Goal: Transaction & Acquisition: Book appointment/travel/reservation

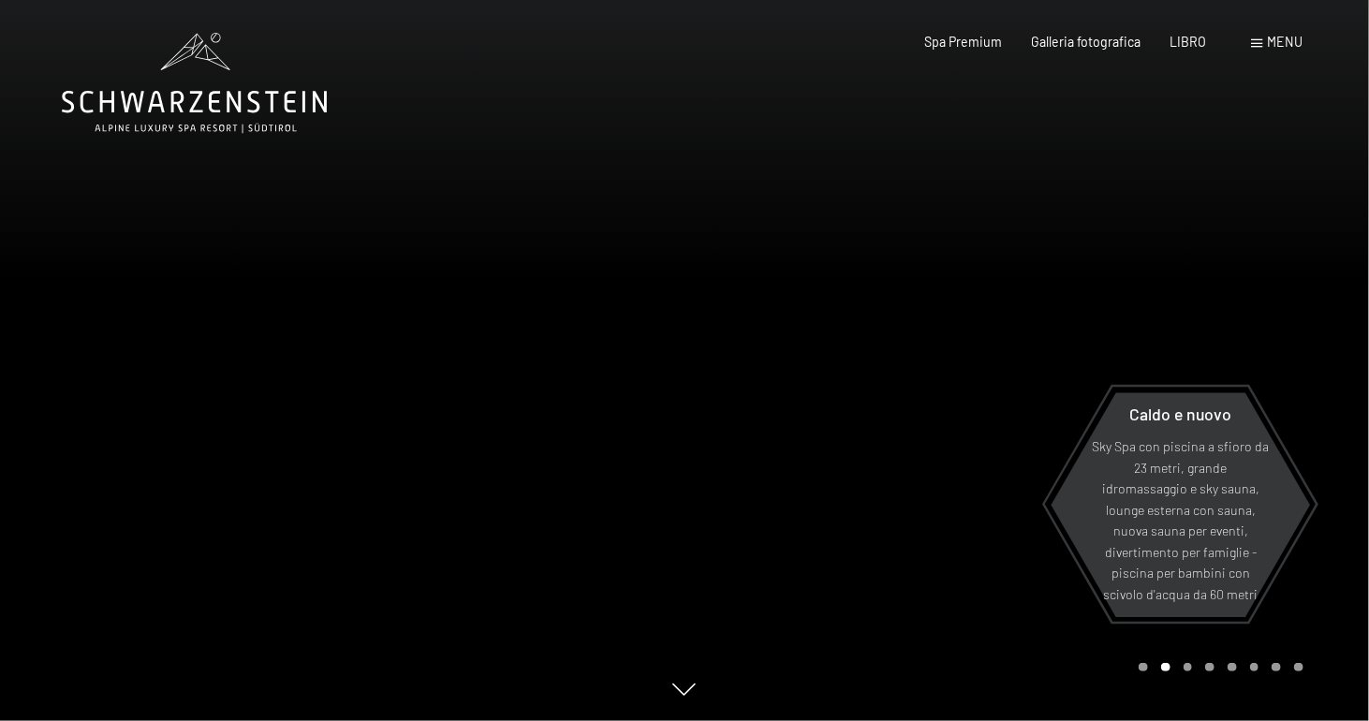
click at [1254, 37] on div "menu" at bounding box center [1278, 42] width 52 height 19
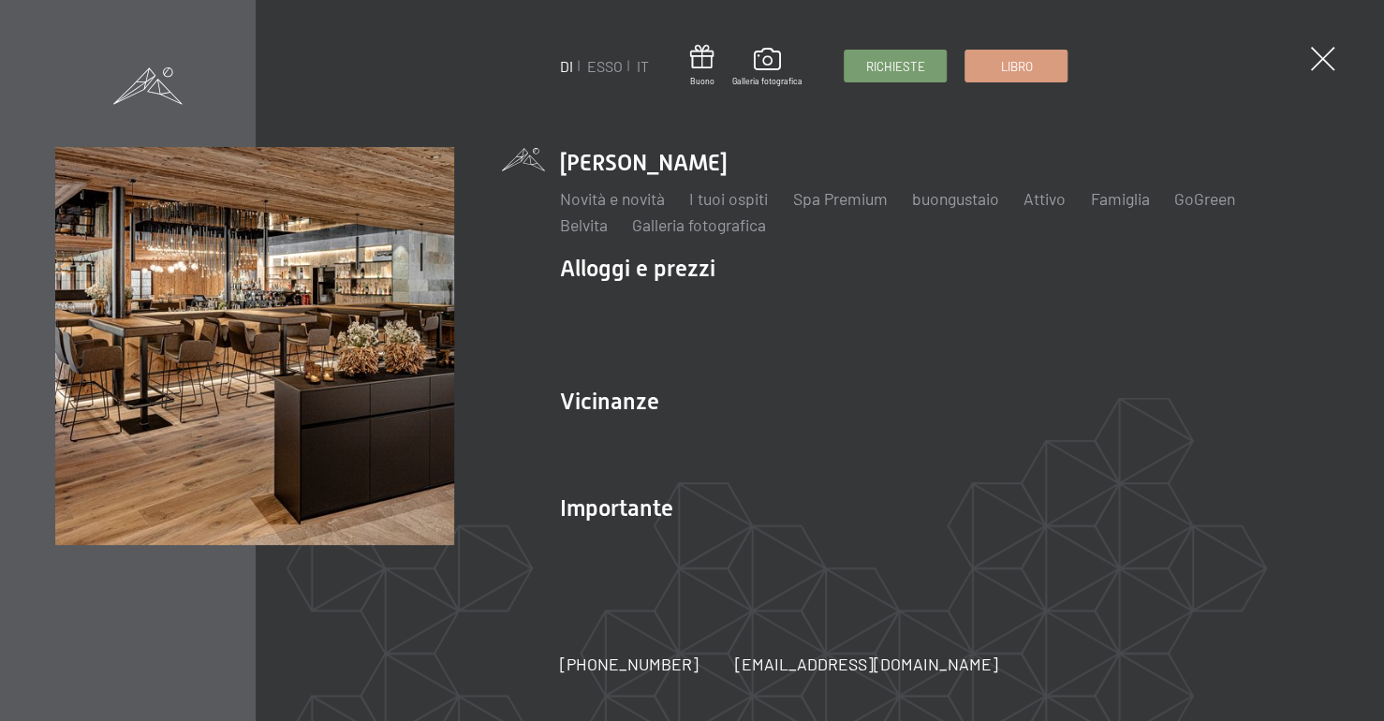
drag, startPoint x: 1379, startPoint y: 120, endPoint x: 1374, endPoint y: 205, distance: 85.4
click at [1368, 203] on div "DI ESSO IT Buono Galleria fotografica Richieste Libro DI ESSO IT Lo Schwarzenst…" at bounding box center [692, 360] width 1384 height 721
drag, startPoint x: 1373, startPoint y: 232, endPoint x: 1371, endPoint y: 269, distance: 36.6
click at [1368, 265] on div "DI ESSO IT Buono Galleria fotografica Richieste Libro DI ESSO IT Lo Schwarzenst…" at bounding box center [692, 360] width 1384 height 721
click at [1049, 198] on font "Attivo" at bounding box center [1045, 198] width 42 height 21
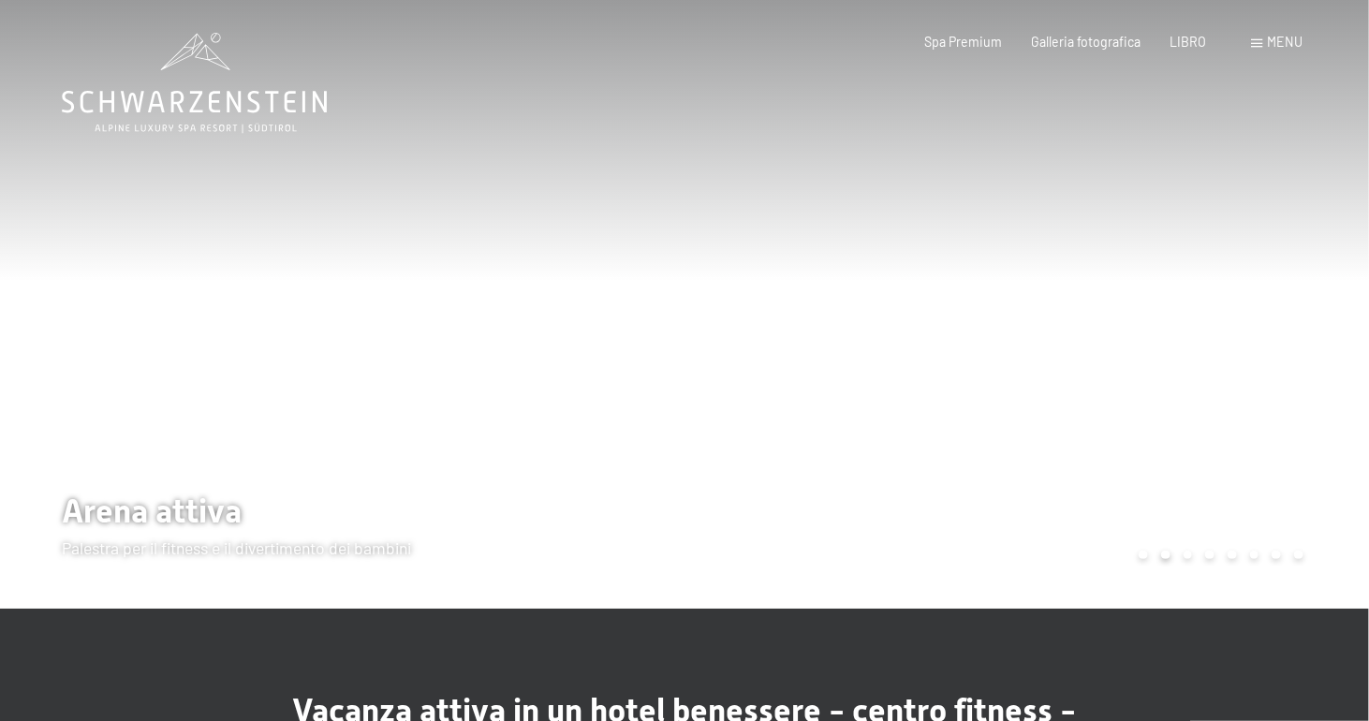
click at [1252, 42] on span at bounding box center [1257, 43] width 11 height 8
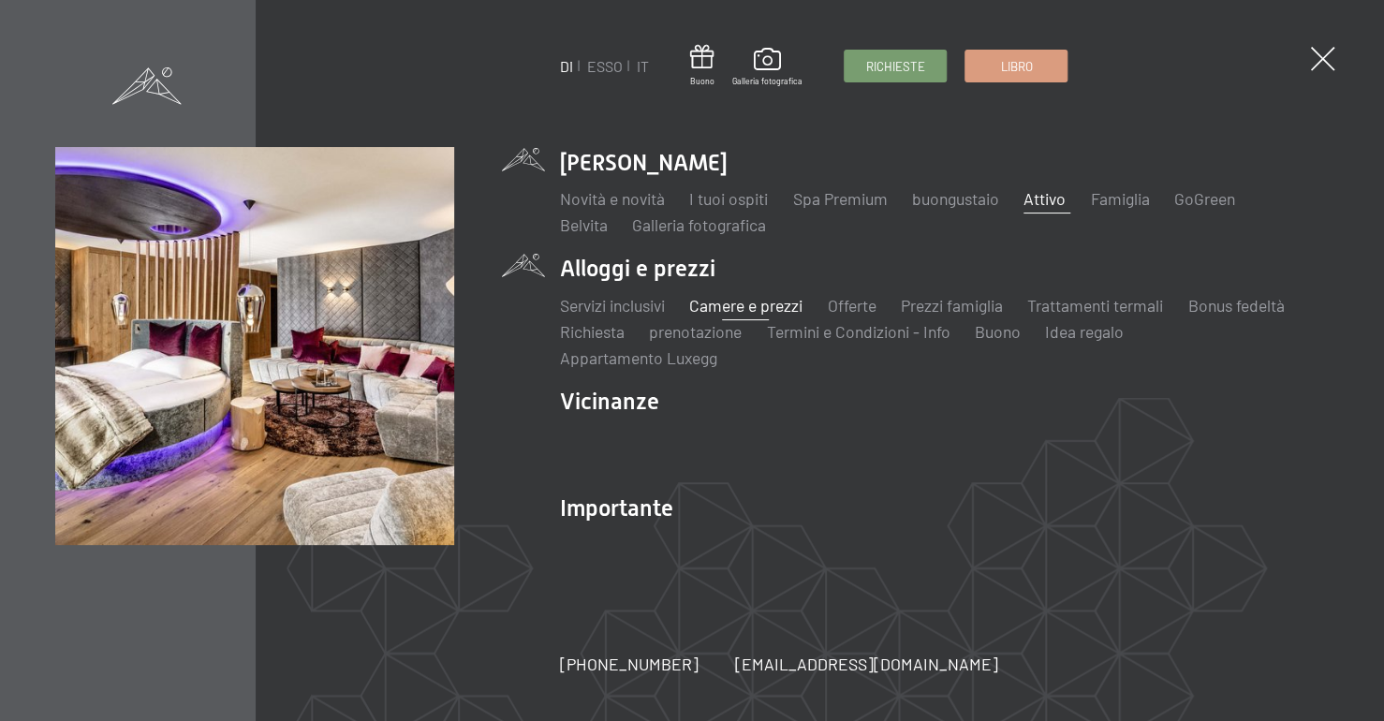
click at [758, 305] on font "Camere e prezzi" at bounding box center [745, 305] width 113 height 21
click at [758, 303] on font "Camere e prezzi" at bounding box center [745, 305] width 113 height 21
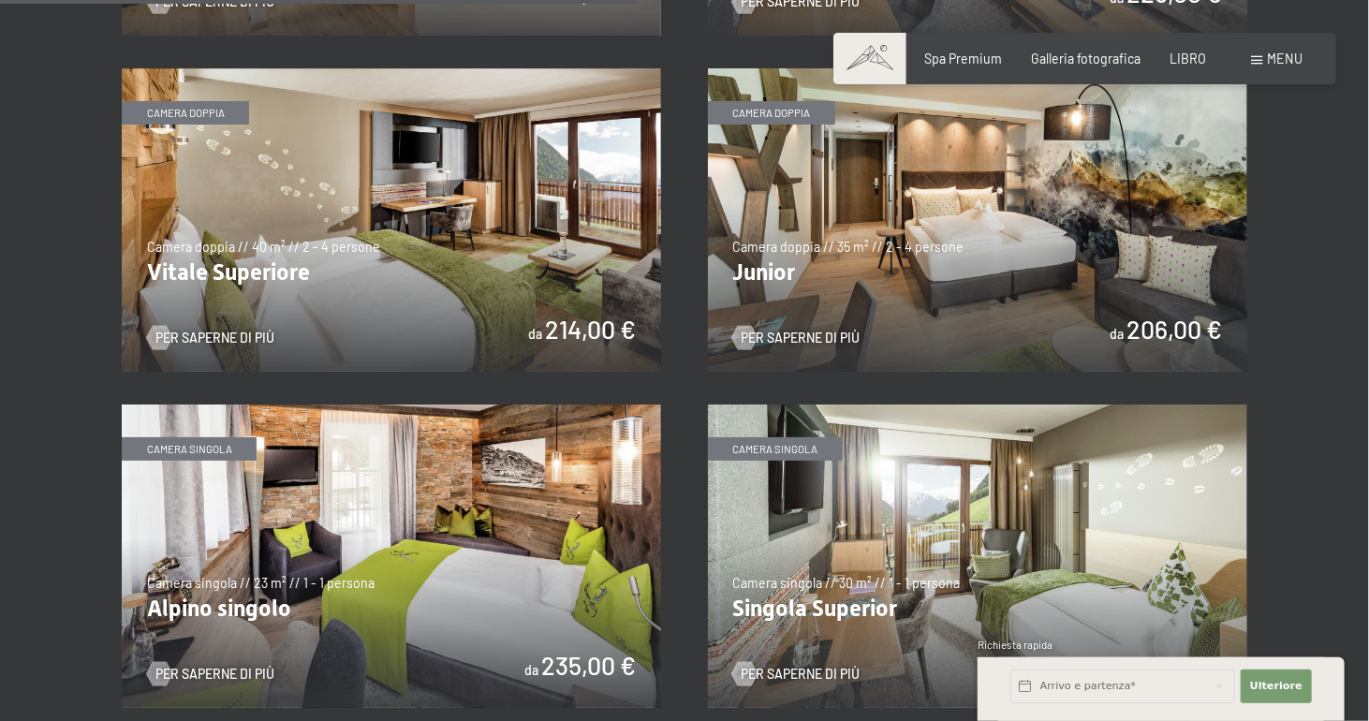
scroll to position [2434, 0]
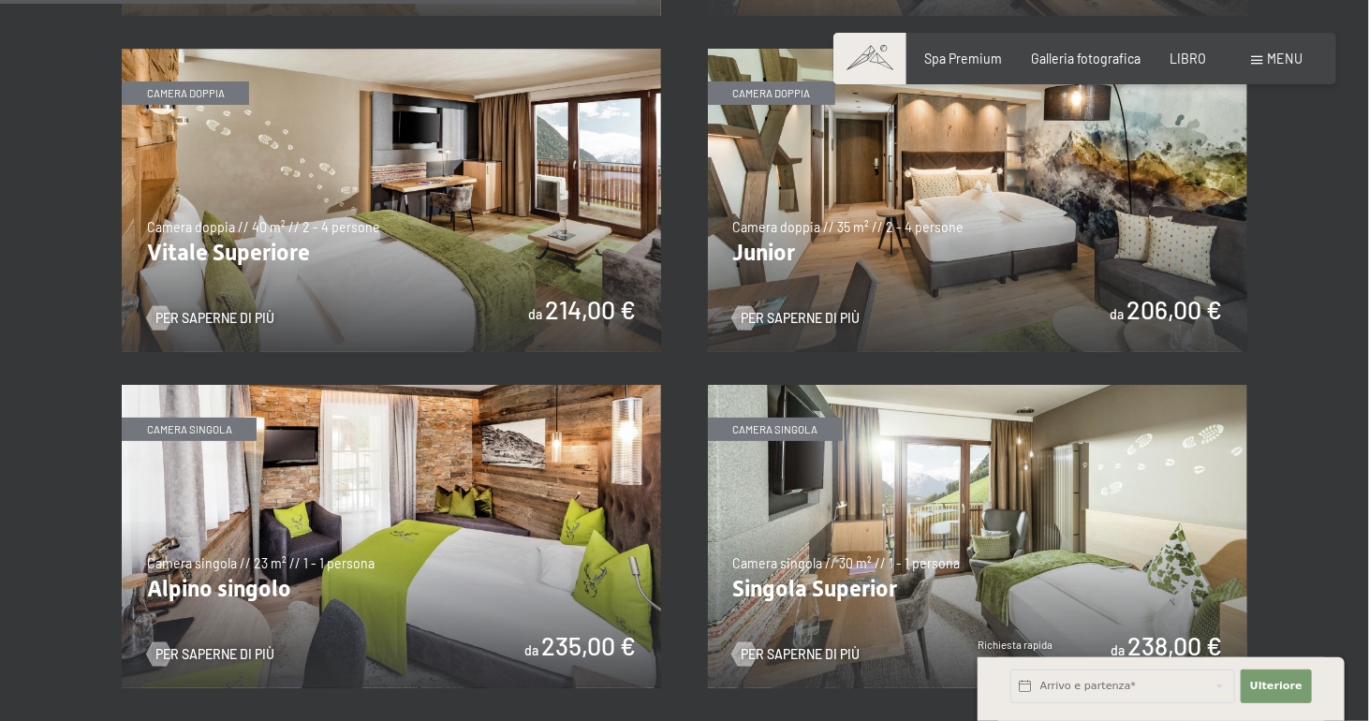
drag, startPoint x: 1373, startPoint y: 52, endPoint x: 1381, endPoint y: 332, distance: 280.2
click at [1368, 332] on html "Libro Richieste Spa Premium Galleria fotografica LIBRO menu DI ESSO IT Buono Ga…" at bounding box center [684, 579] width 1369 height 6027
click at [888, 256] on img at bounding box center [977, 200] width 539 height 303
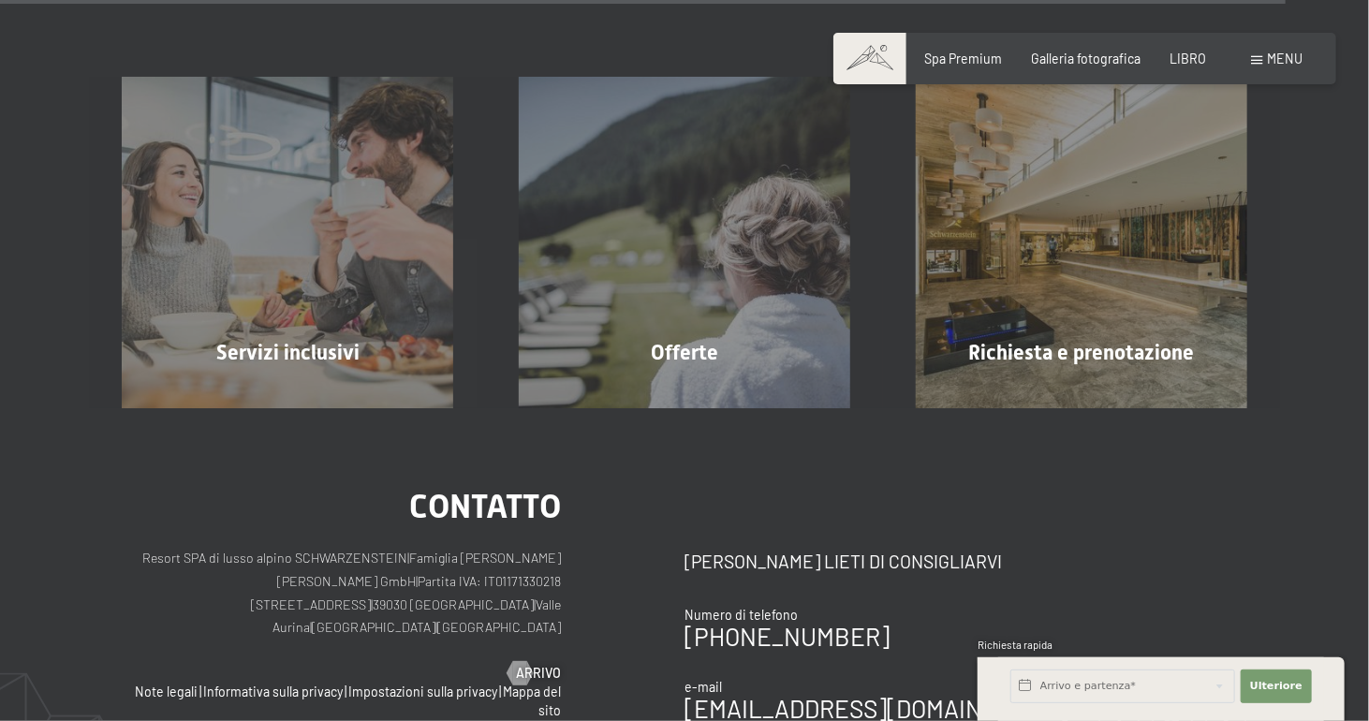
scroll to position [4923, 0]
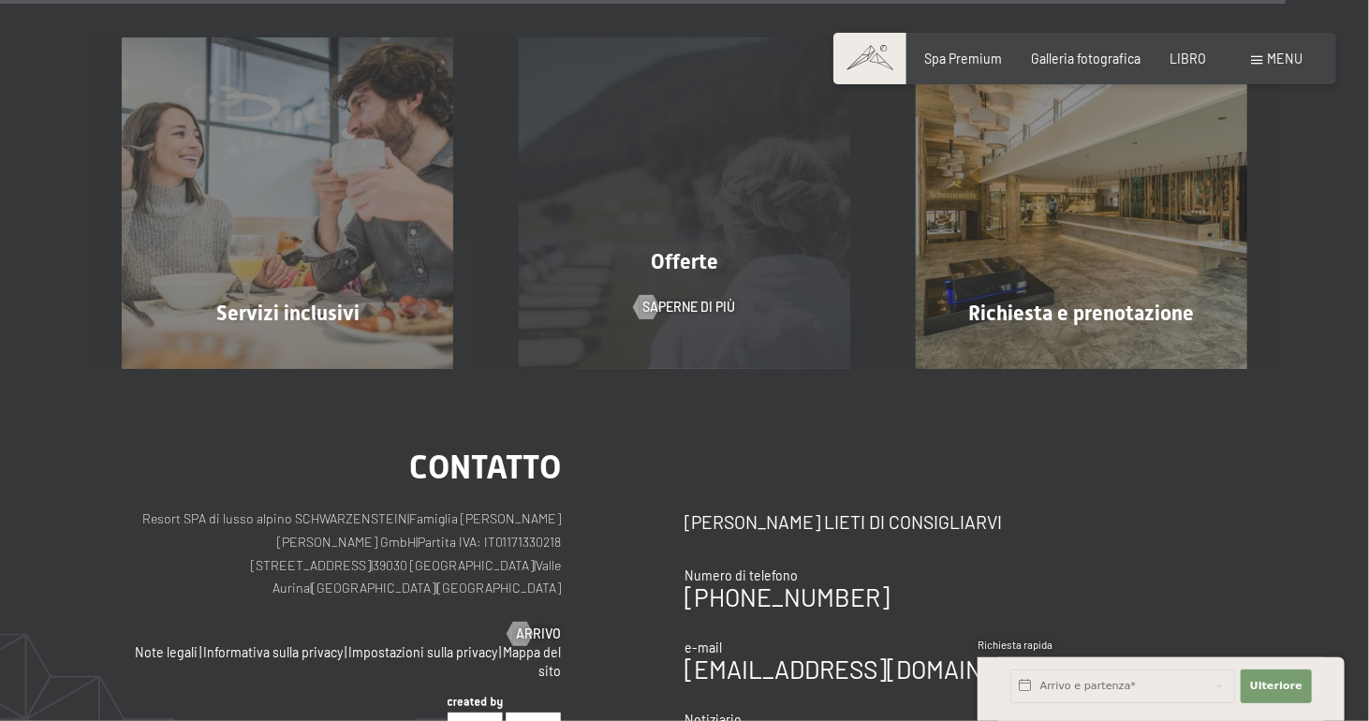
click at [727, 276] on div "Offerte Saperne di più" at bounding box center [684, 202] width 397 height 331
click at [693, 300] on font "Saperne di più" at bounding box center [707, 308] width 93 height 16
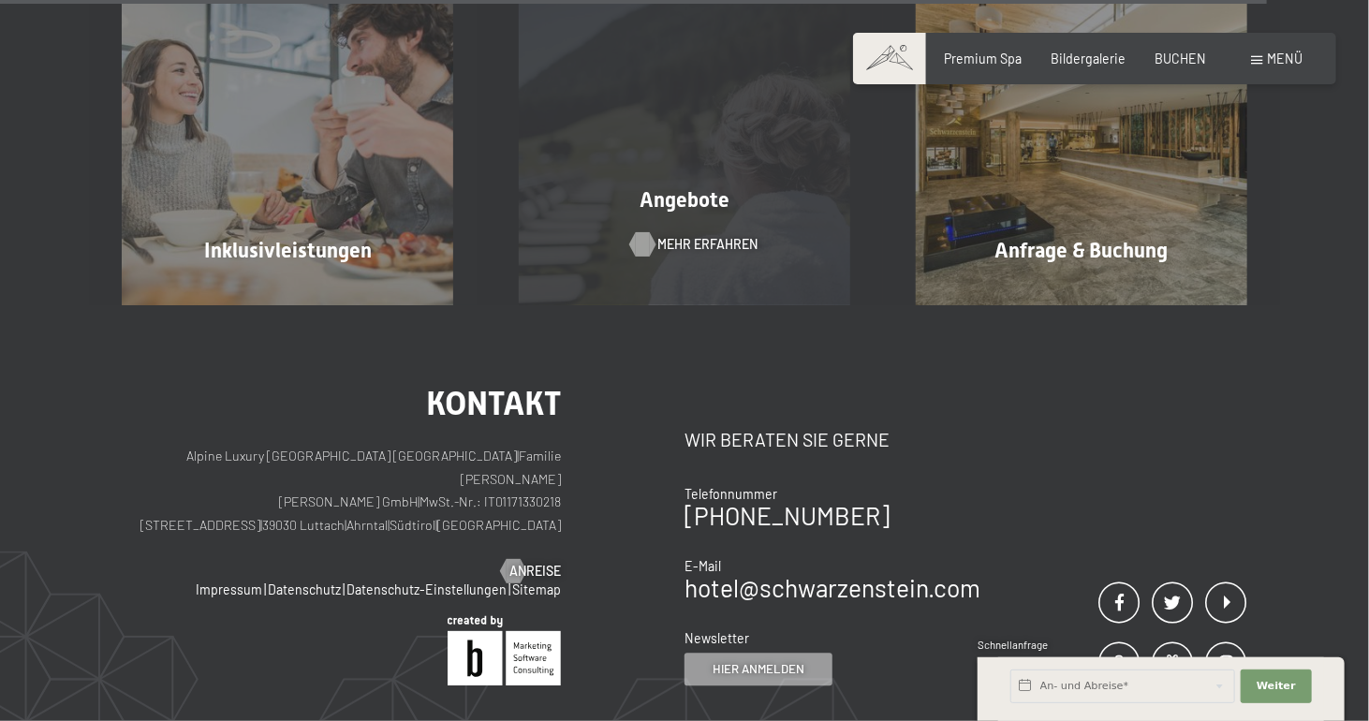
scroll to position [4901, 0]
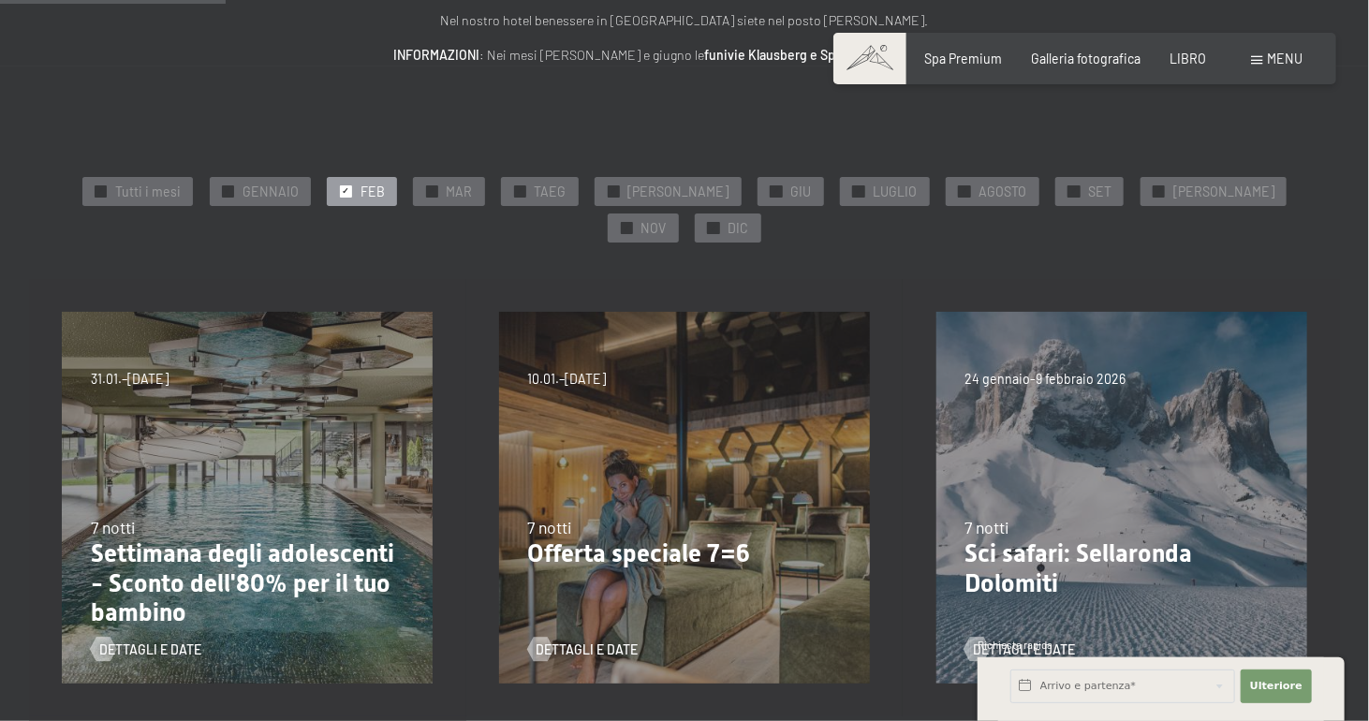
scroll to position [330, 0]
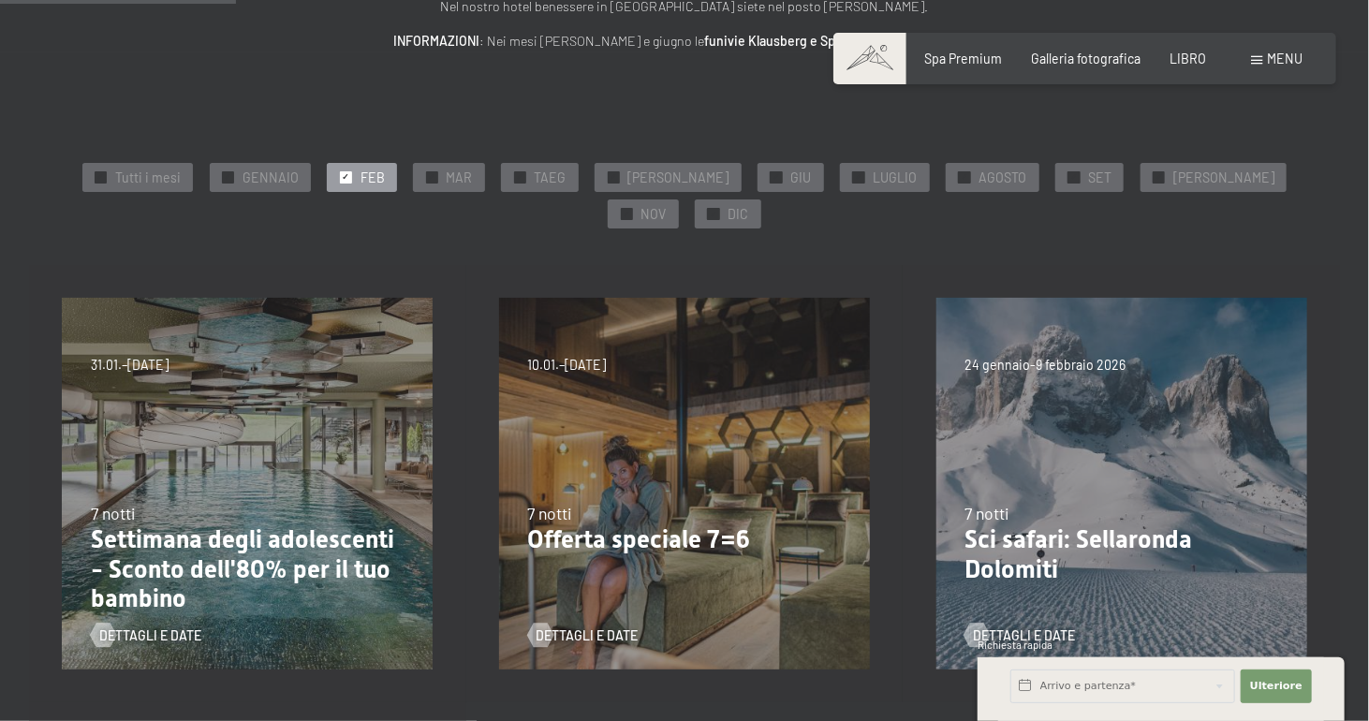
drag, startPoint x: 1372, startPoint y: 52, endPoint x: 1379, endPoint y: 138, distance: 86.4
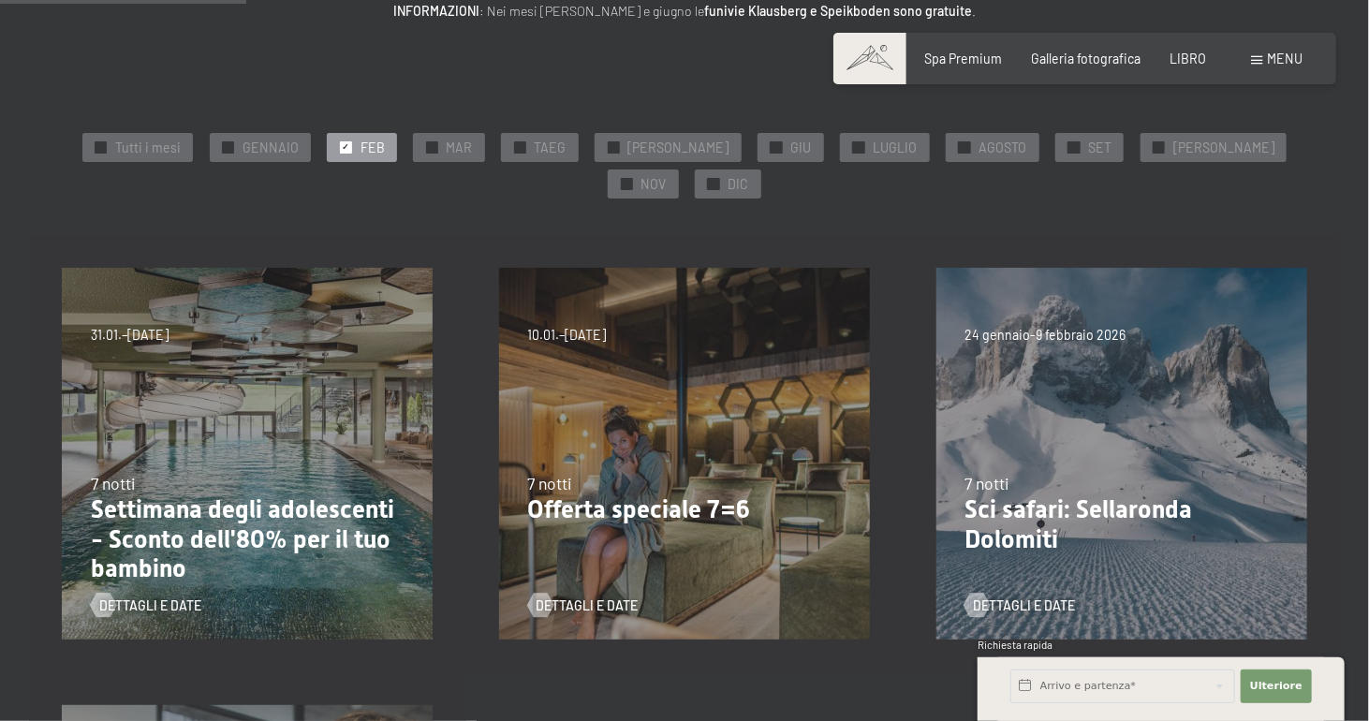
scroll to position [339, 0]
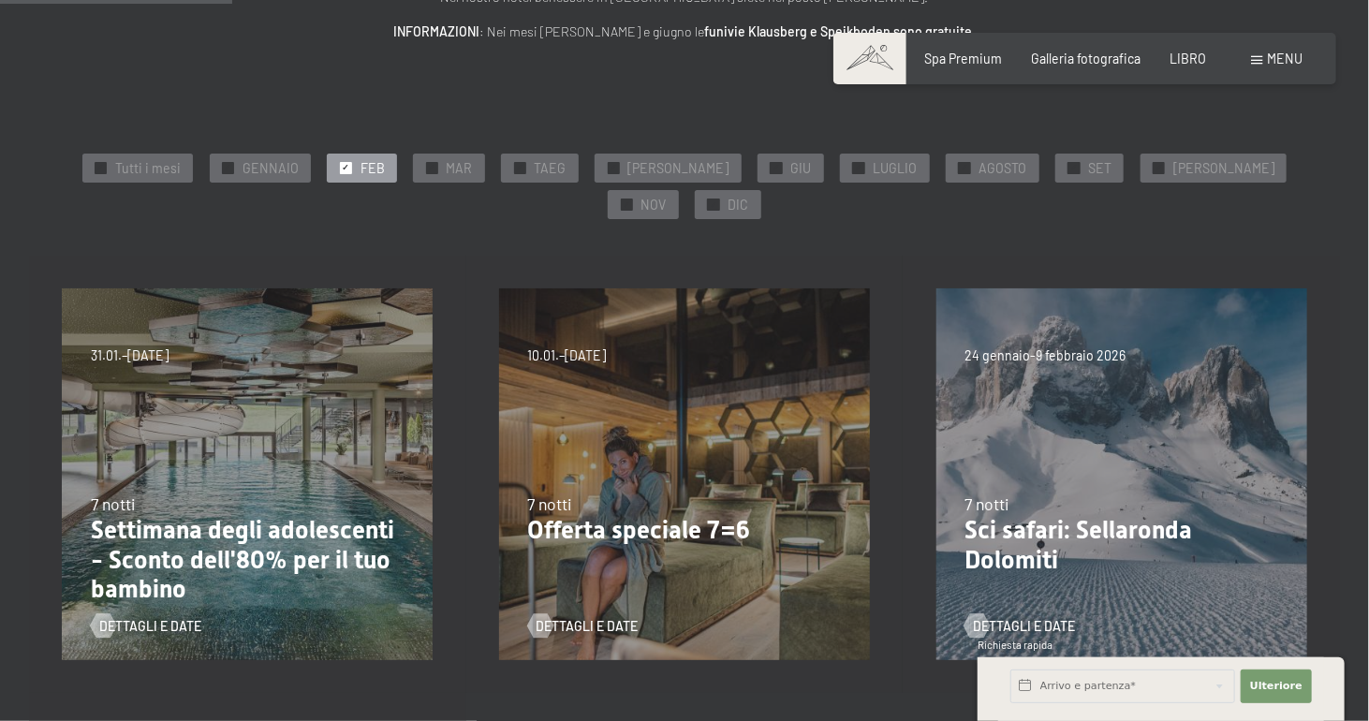
click at [361, 167] on font "FEB" at bounding box center [373, 168] width 24 height 16
click at [243, 169] on font "GENNAIO" at bounding box center [271, 168] width 56 height 16
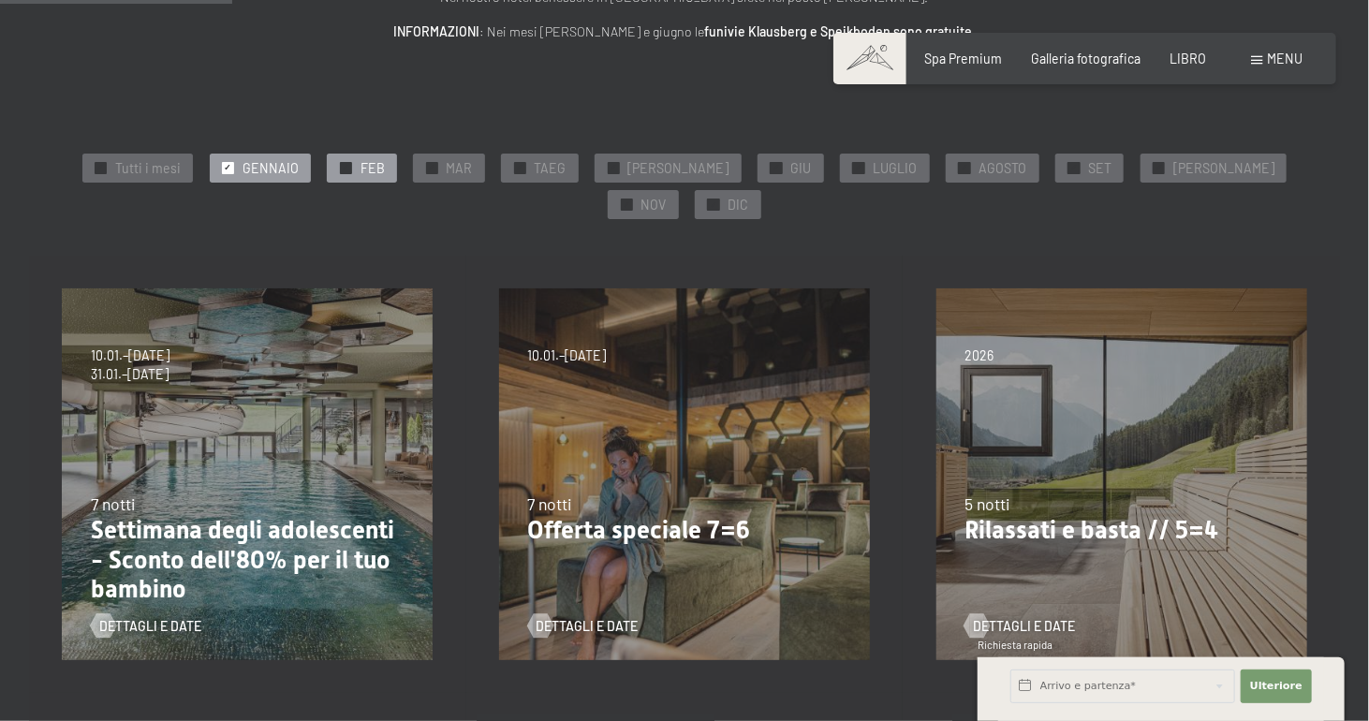
click at [361, 170] on font "FEB" at bounding box center [373, 168] width 24 height 16
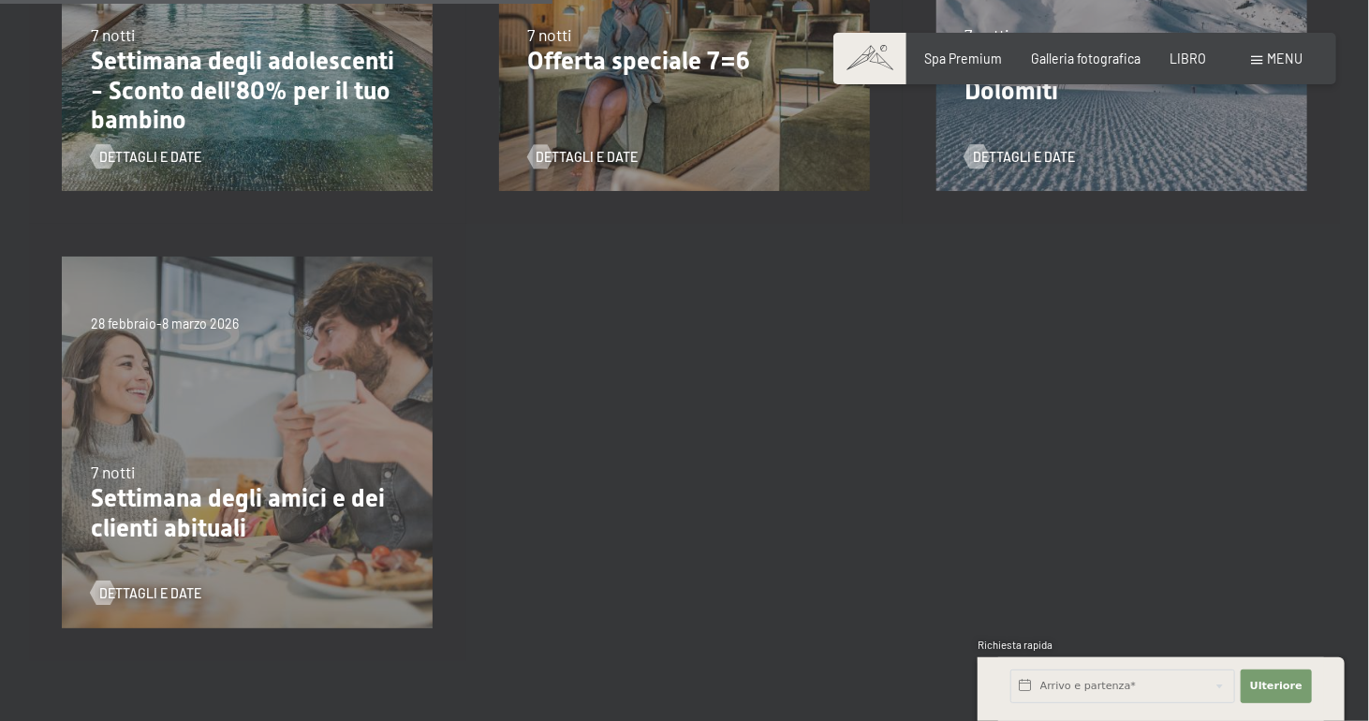
scroll to position [0, 0]
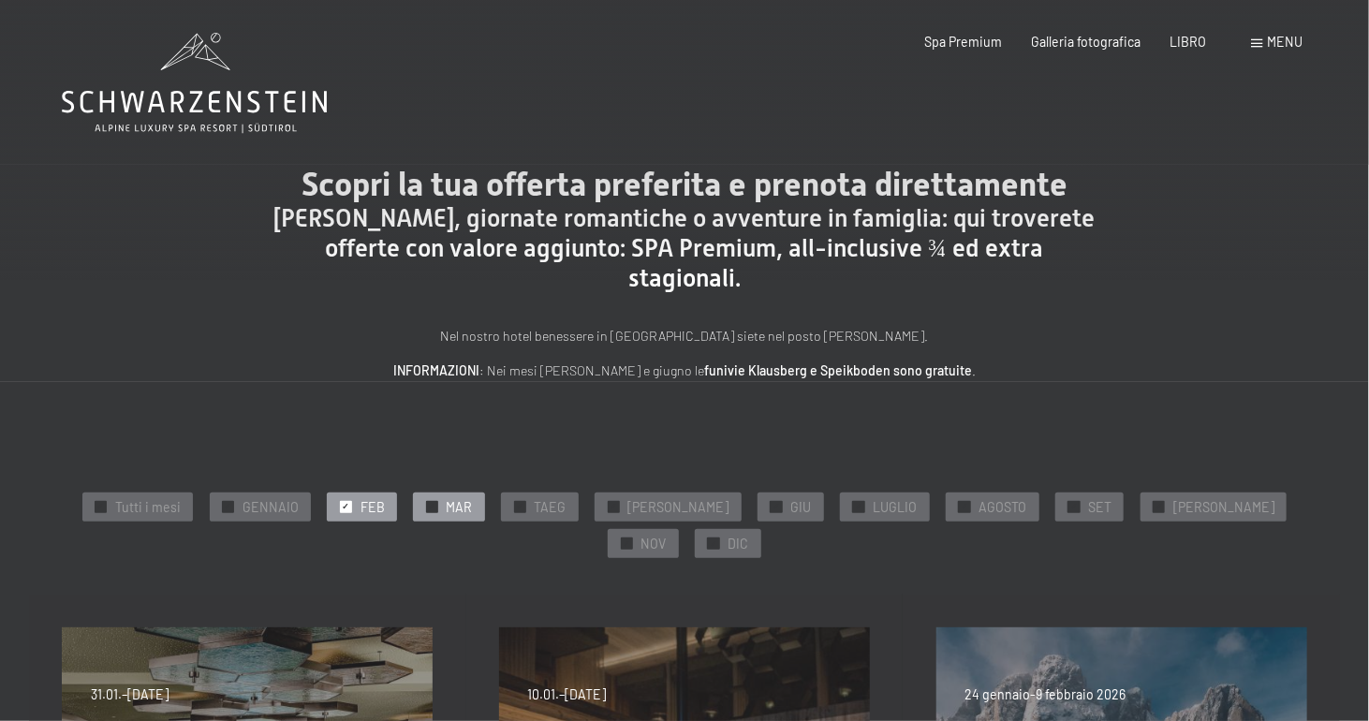
click at [427, 505] on div "✓ MAR" at bounding box center [448, 507] width 71 height 28
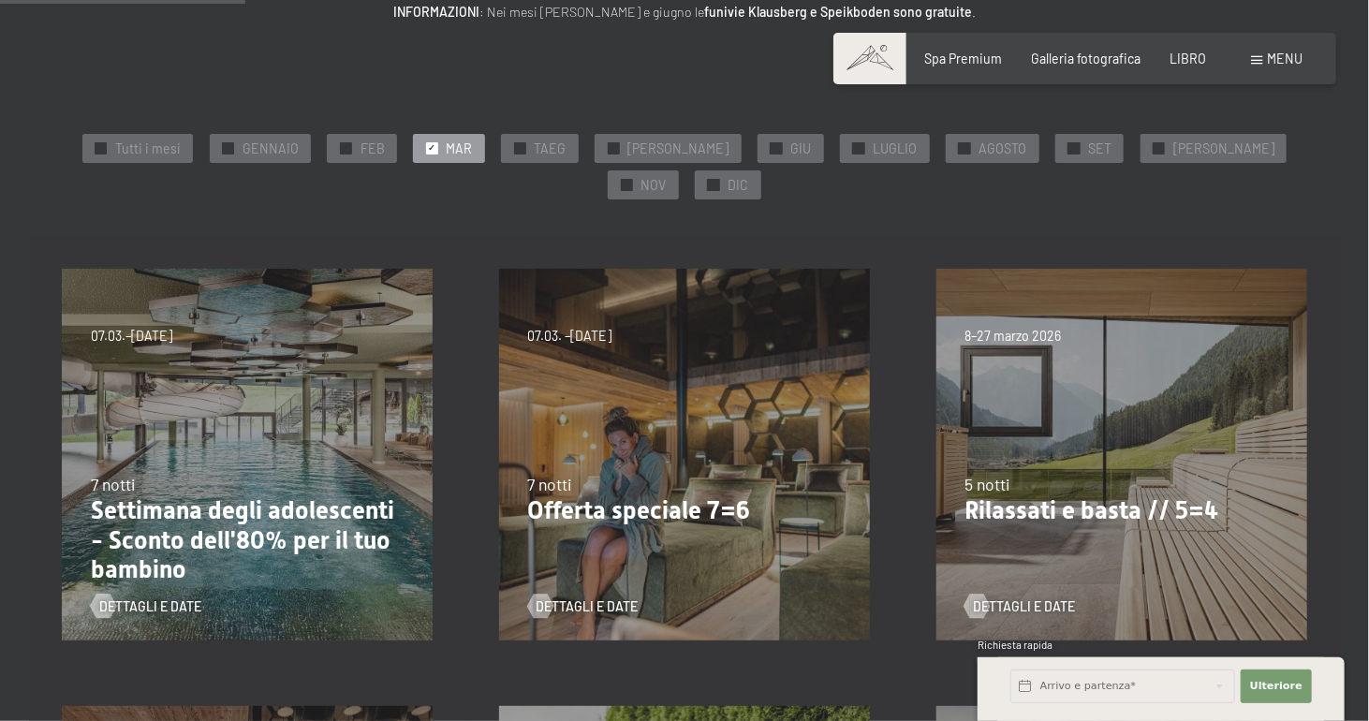
scroll to position [367, 0]
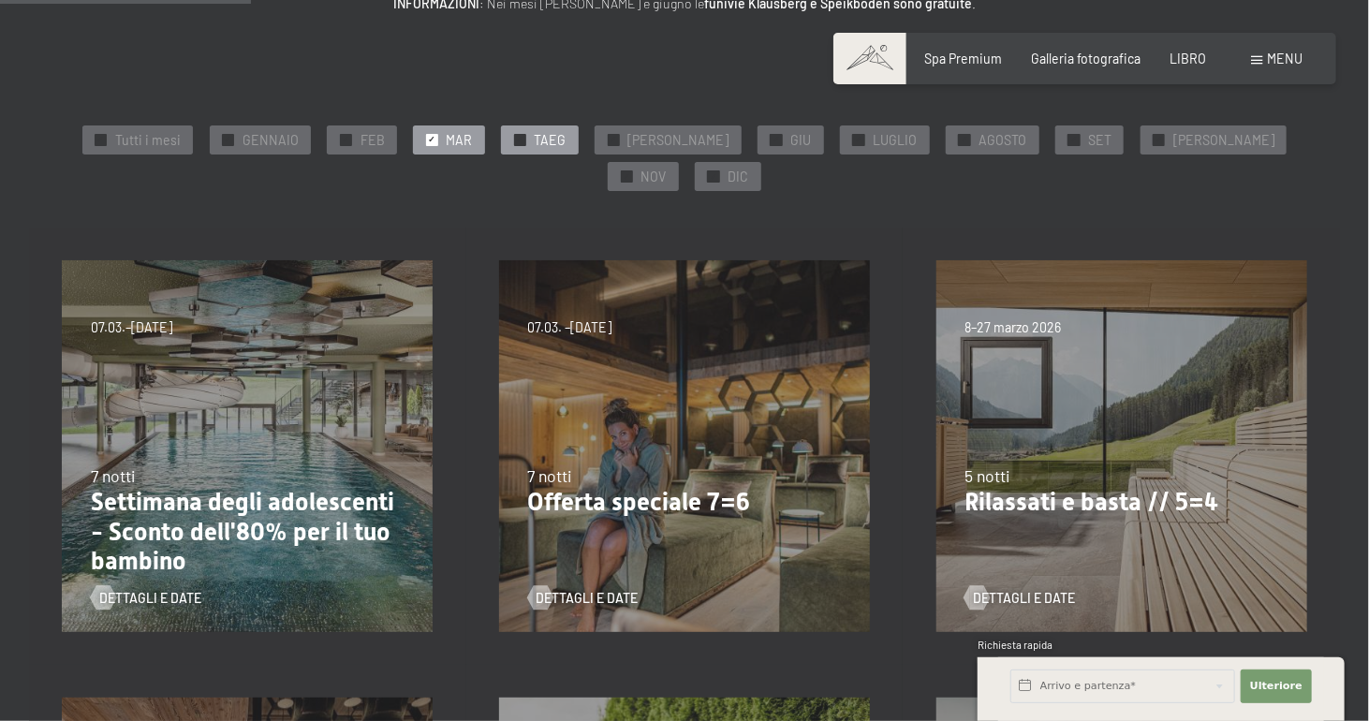
click at [522, 128] on div "✓ TAEG" at bounding box center [539, 139] width 77 height 28
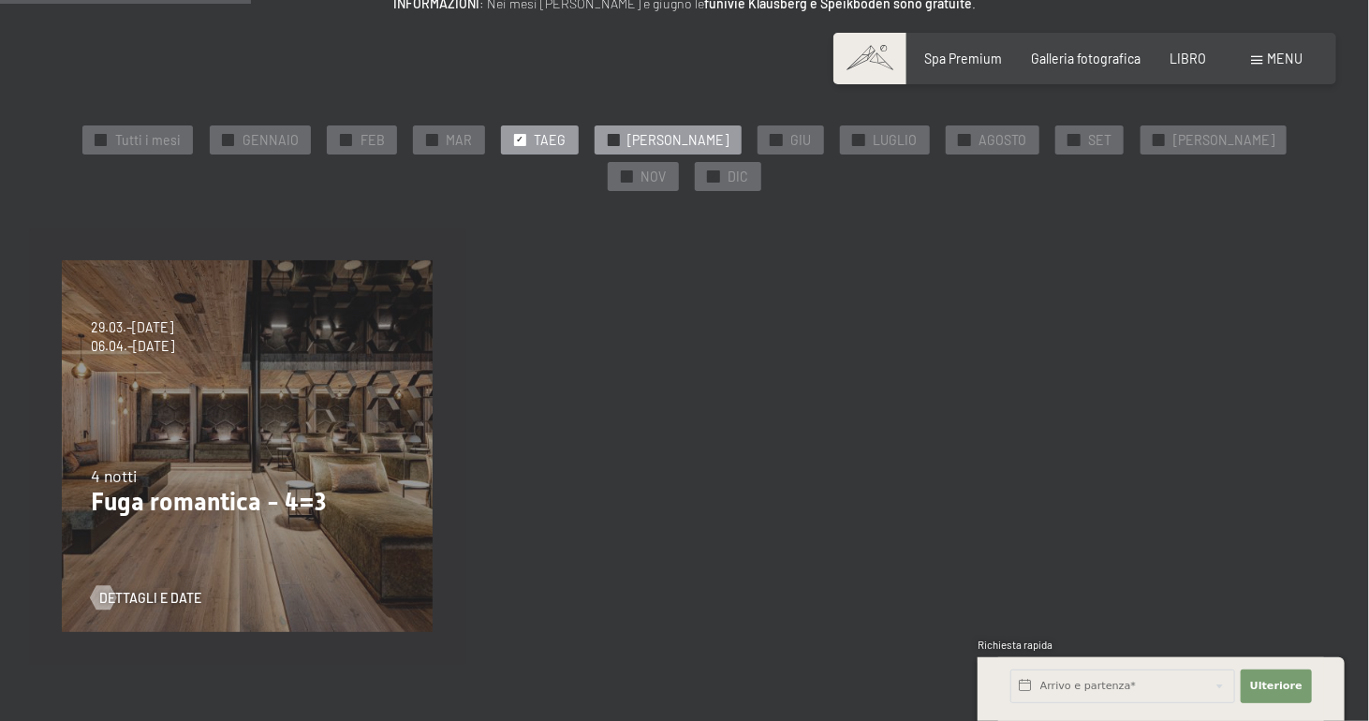
click at [627, 134] on font "MAGGIO" at bounding box center [677, 140] width 101 height 16
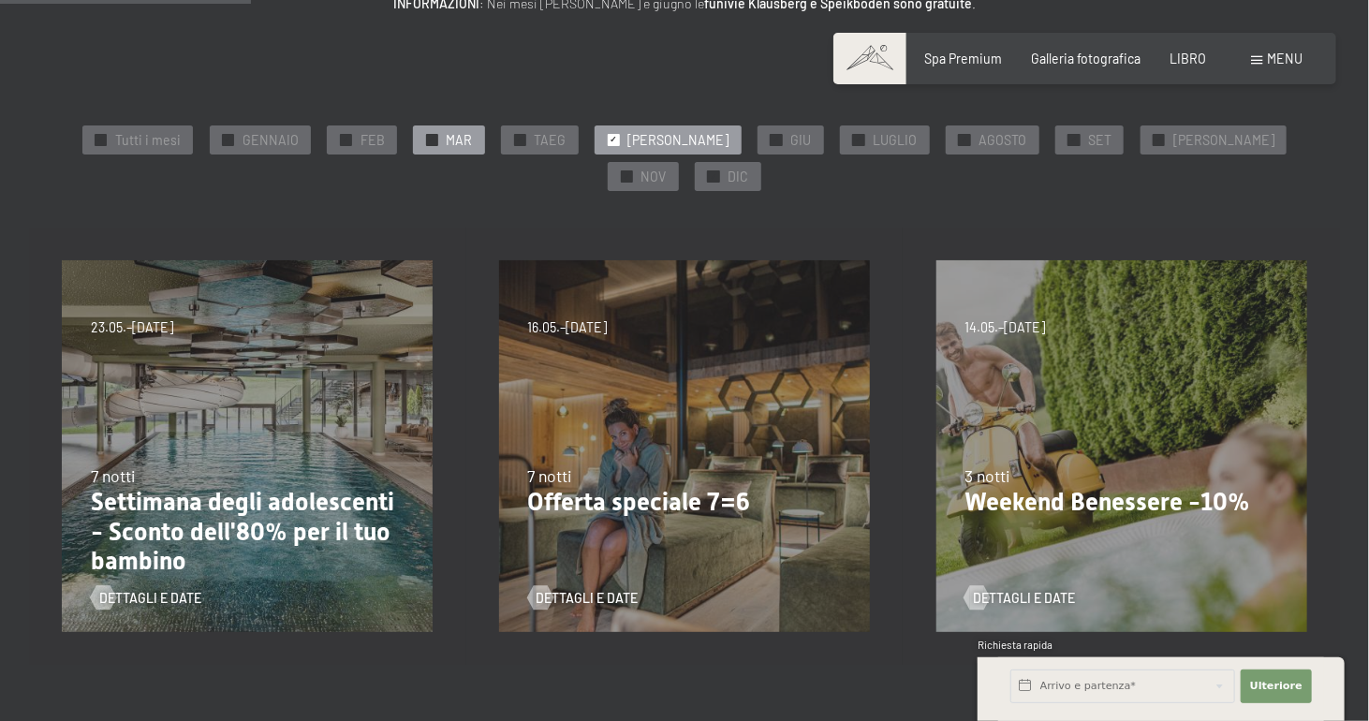
click at [447, 141] on font "MAR" at bounding box center [460, 140] width 26 height 16
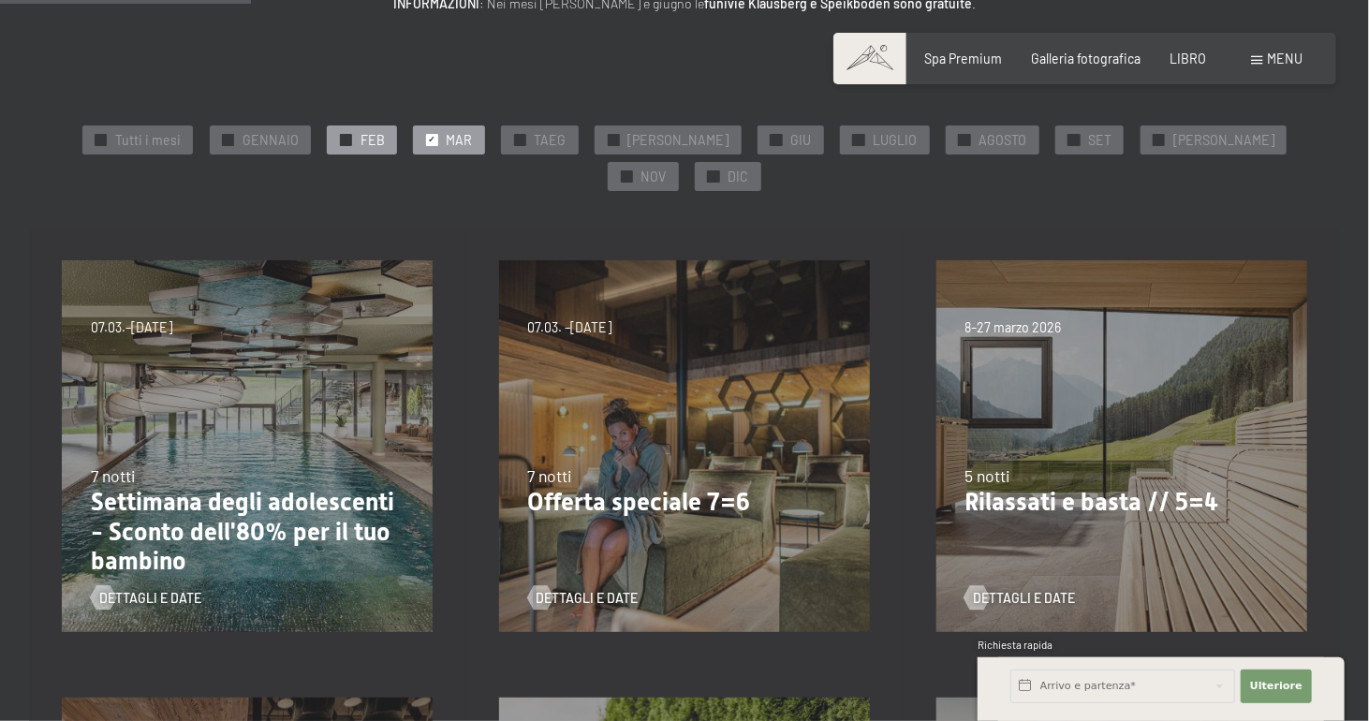
click at [361, 132] on font "FEB" at bounding box center [373, 140] width 24 height 16
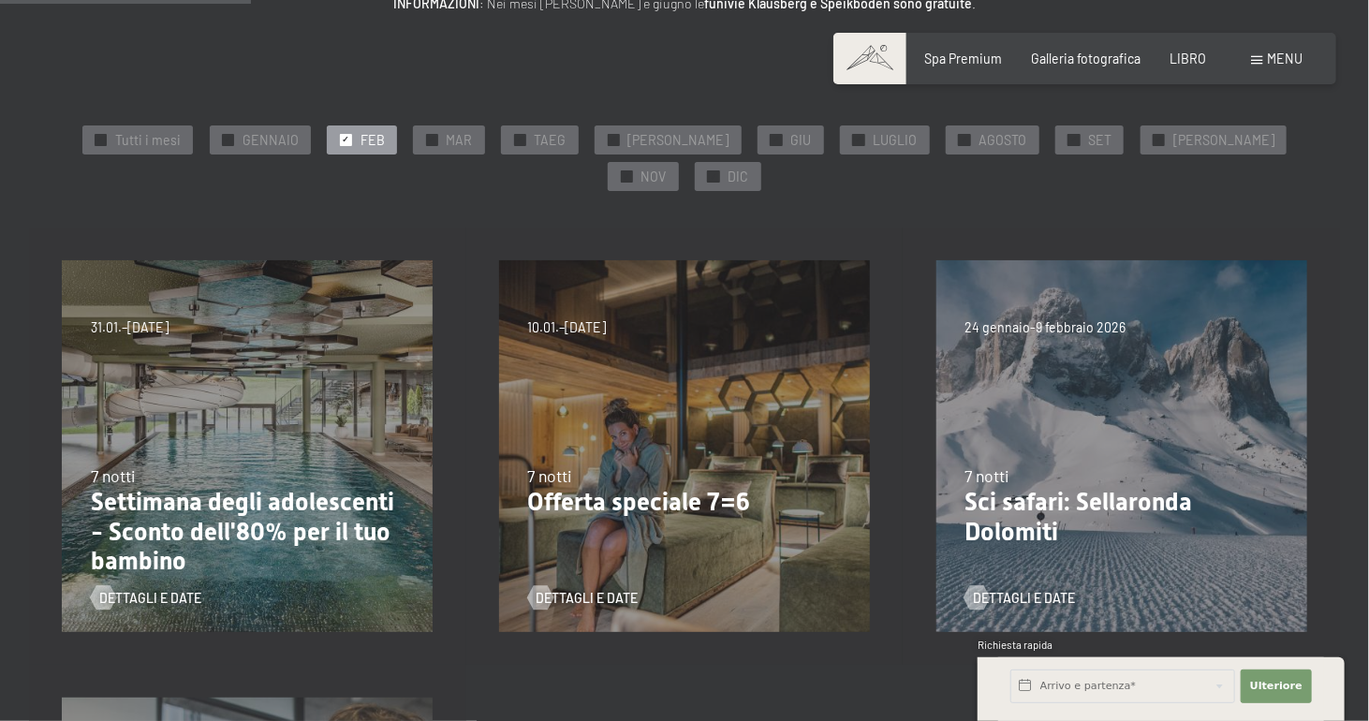
click at [258, 465] on div "7 notti Settimana degli adolescenti - Sconto dell'80% per il tuo bambino" at bounding box center [248, 521] width 314 height 112
click at [258, 465] on div "7 notti" at bounding box center [248, 476] width 314 height 23
click at [150, 590] on font "Dettagli e date" at bounding box center [169, 598] width 102 height 16
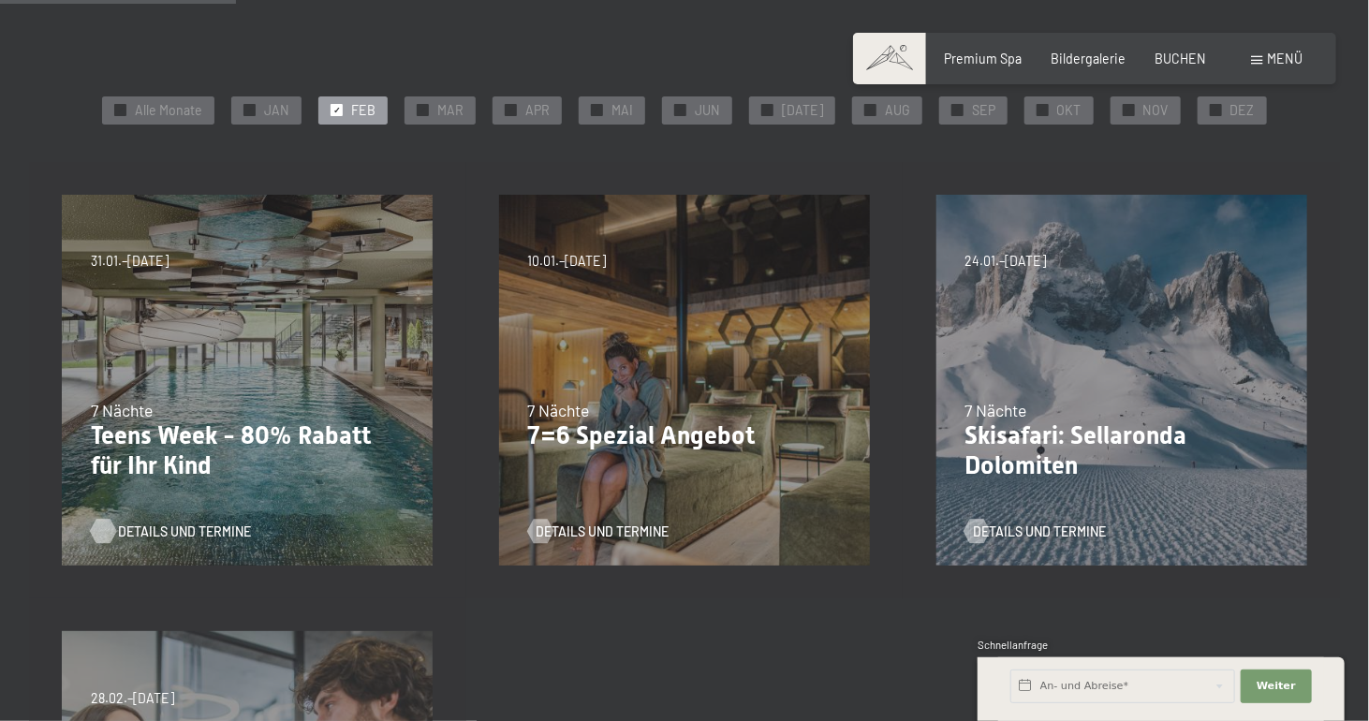
scroll to position [338, 0]
